Goal: Complete application form: Complete application form

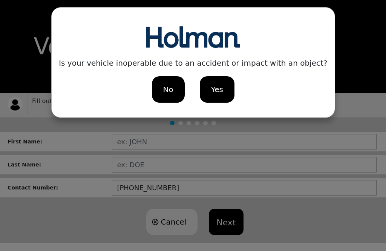
click at [170, 90] on span "No" at bounding box center [168, 89] width 10 height 11
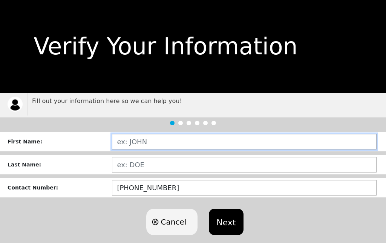
click at [174, 140] on input "text" at bounding box center [244, 141] width 265 height 15
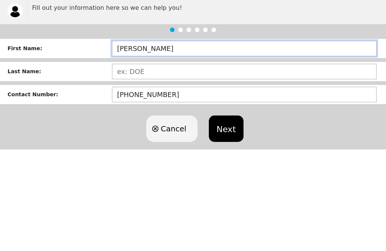
type input "[PERSON_NAME]"
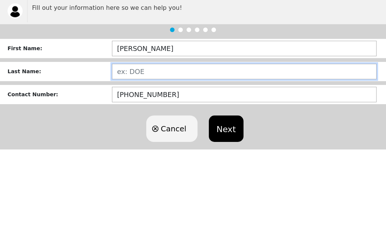
click at [128, 157] on input "text" at bounding box center [244, 164] width 265 height 15
type input "[PERSON_NAME]"
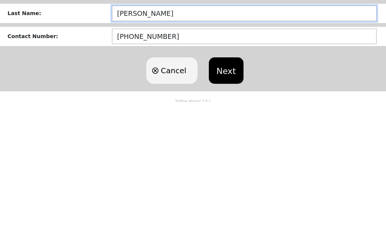
scroll to position [4, 0]
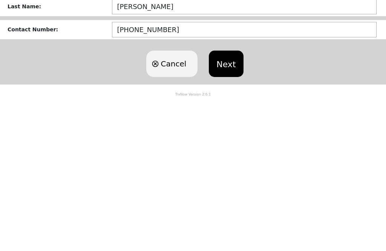
click at [230, 204] on button "Next" at bounding box center [226, 217] width 34 height 26
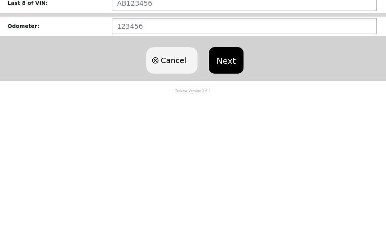
scroll to position [0, 0]
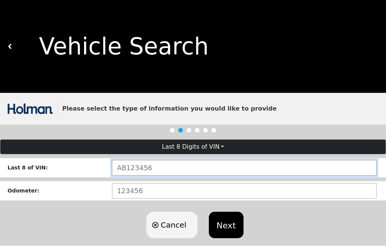
click at [132, 164] on input "text" at bounding box center [244, 167] width 265 height 15
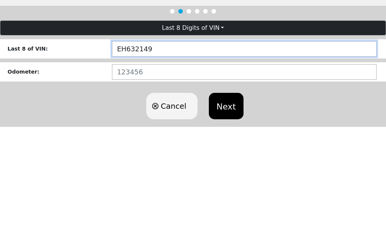
type input "EH632149"
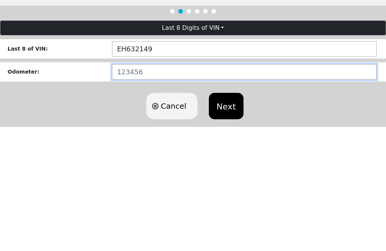
click at [132, 183] on input "number" at bounding box center [244, 190] width 265 height 15
type input "210123"
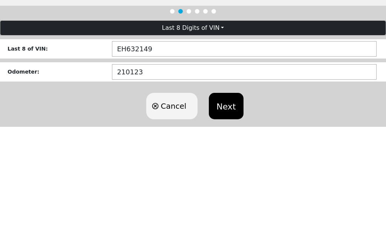
scroll to position [7, 0]
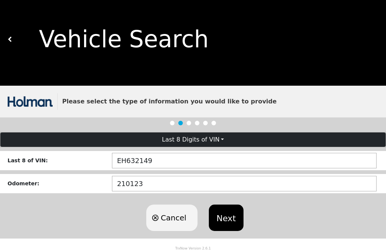
click at [229, 221] on button "Next" at bounding box center [226, 217] width 34 height 26
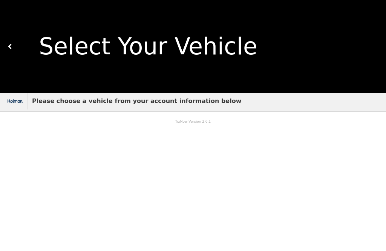
scroll to position [0, 0]
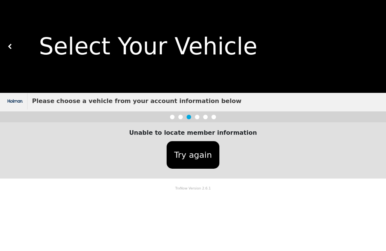
click at [198, 153] on button "Try again" at bounding box center [193, 155] width 53 height 28
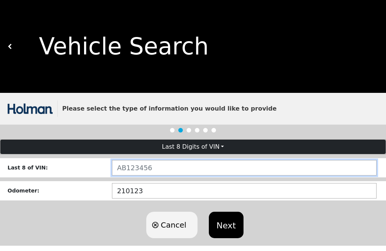
click at [157, 167] on input "text" at bounding box center [244, 167] width 265 height 15
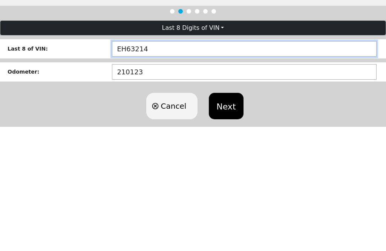
type input "EH632149"
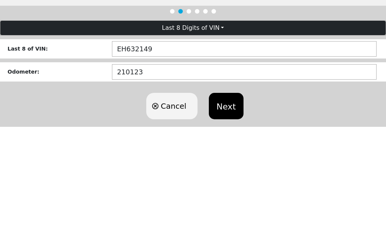
scroll to position [7, 0]
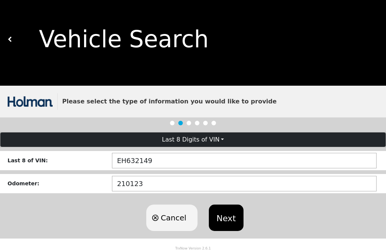
click at [232, 219] on button "Next" at bounding box center [226, 217] width 34 height 26
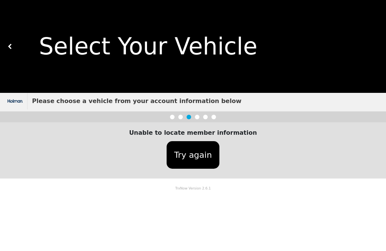
click at [197, 146] on button "Try again" at bounding box center [193, 155] width 53 height 28
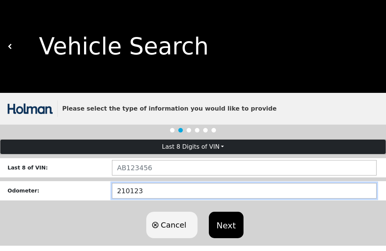
click at [187, 190] on input "210123" at bounding box center [244, 190] width 265 height 15
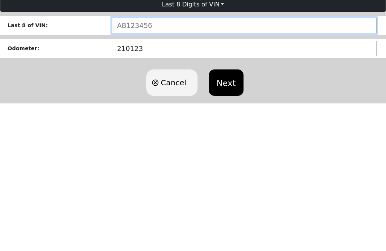
click at [175, 160] on input "text" at bounding box center [244, 167] width 265 height 15
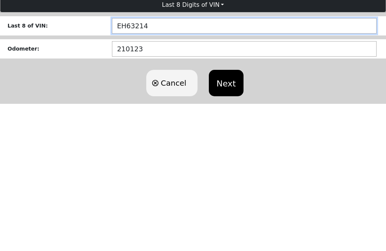
type input "EH632149"
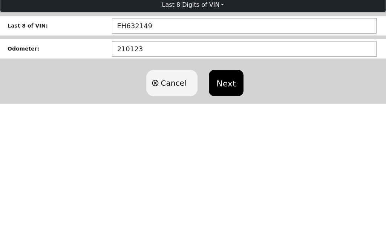
click at [233, 212] on button "Next" at bounding box center [226, 225] width 34 height 26
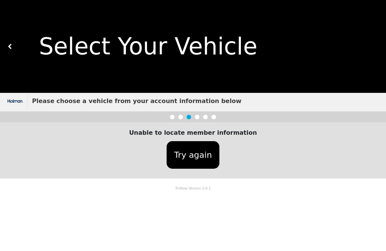
click at [196, 152] on button "Try again" at bounding box center [193, 155] width 53 height 28
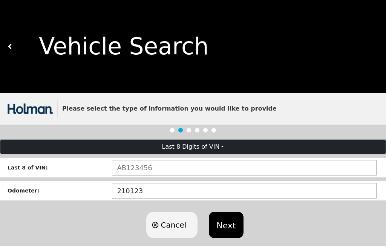
click at [221, 146] on button "Last 8 Digits of VIN" at bounding box center [192, 147] width 385 height 14
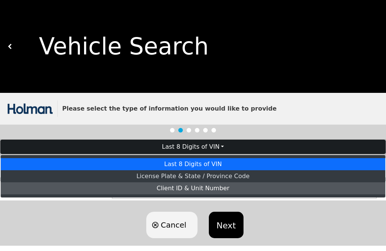
click at [215, 191] on link "Client ID & Unit Number" at bounding box center [193, 188] width 385 height 12
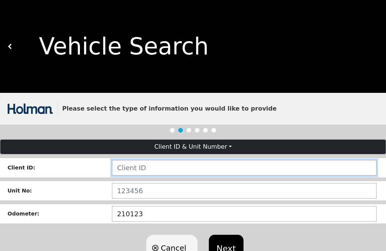
click at [157, 161] on input "text" at bounding box center [244, 167] width 265 height 15
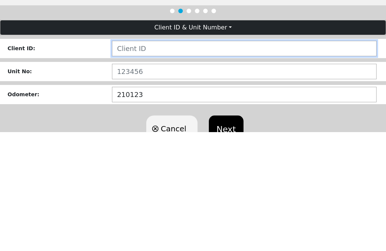
scroll to position [30, 0]
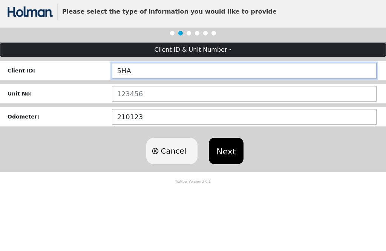
type input "5HAS"
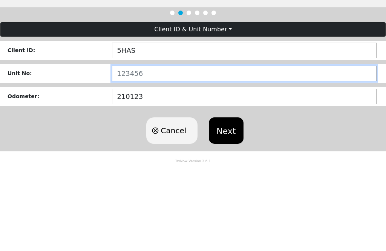
click at [131, 153] on input "number" at bounding box center [244, 160] width 265 height 15
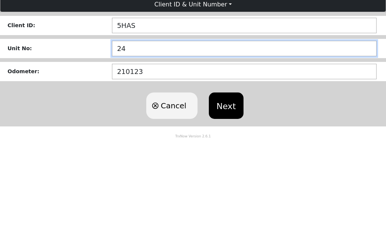
type input "2"
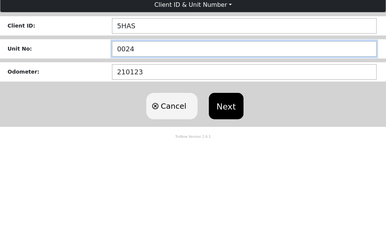
type input "00243"
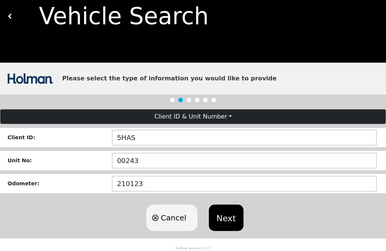
click at [221, 217] on button "Next" at bounding box center [226, 217] width 34 height 26
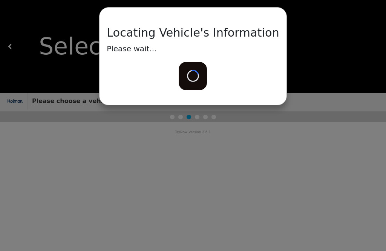
scroll to position [0, 0]
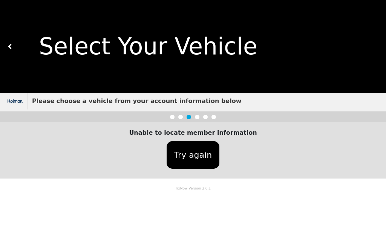
click at [190, 155] on button "Try again" at bounding box center [193, 155] width 53 height 28
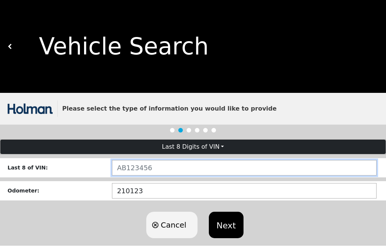
click at [129, 168] on input "text" at bounding box center [244, 167] width 265 height 15
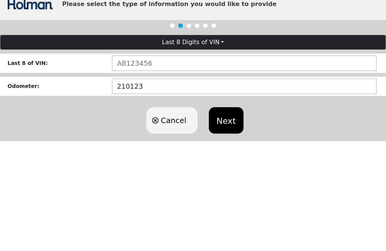
click at [156, 140] on button "Last 8 Digits of VIN" at bounding box center [192, 147] width 385 height 14
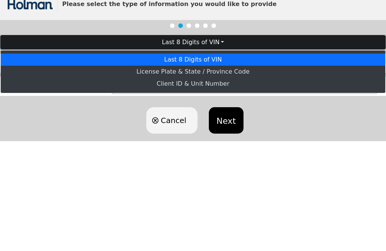
scroll to position [7, 0]
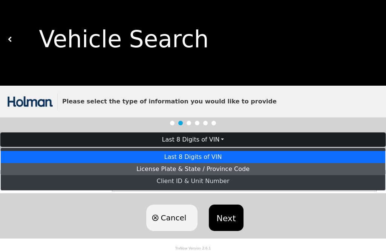
click at [202, 170] on link "License Plate & State / Province Code" at bounding box center [193, 169] width 385 height 12
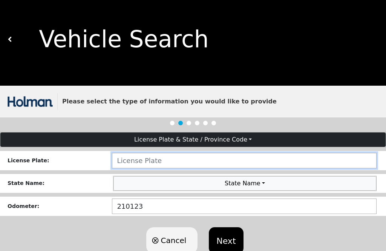
click at [180, 159] on input "text" at bounding box center [244, 160] width 265 height 15
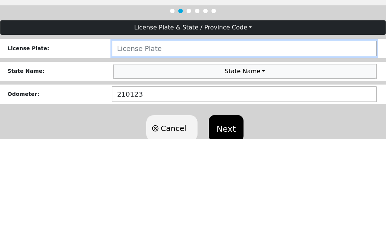
scroll to position [30, 0]
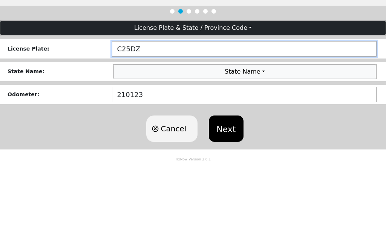
type input "C25DZM"
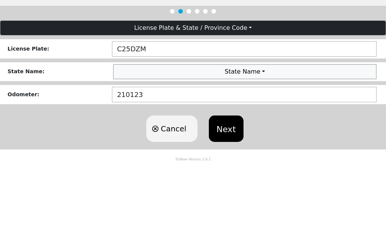
click at [136, 153] on button "State Name" at bounding box center [244, 160] width 263 height 14
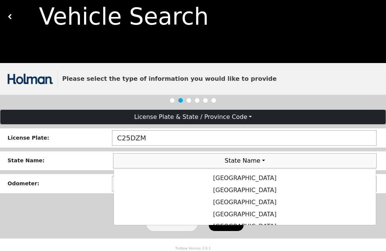
scroll to position [0, 0]
click at [29, 182] on div "Odometer :" at bounding box center [60, 183] width 104 height 8
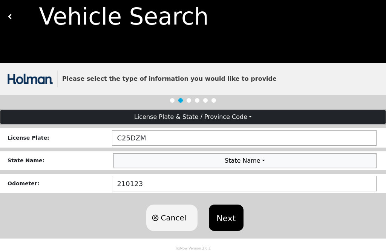
click at [143, 159] on button "State Name" at bounding box center [244, 160] width 263 height 14
